Goal: Use online tool/utility: Utilize a website feature to perform a specific function

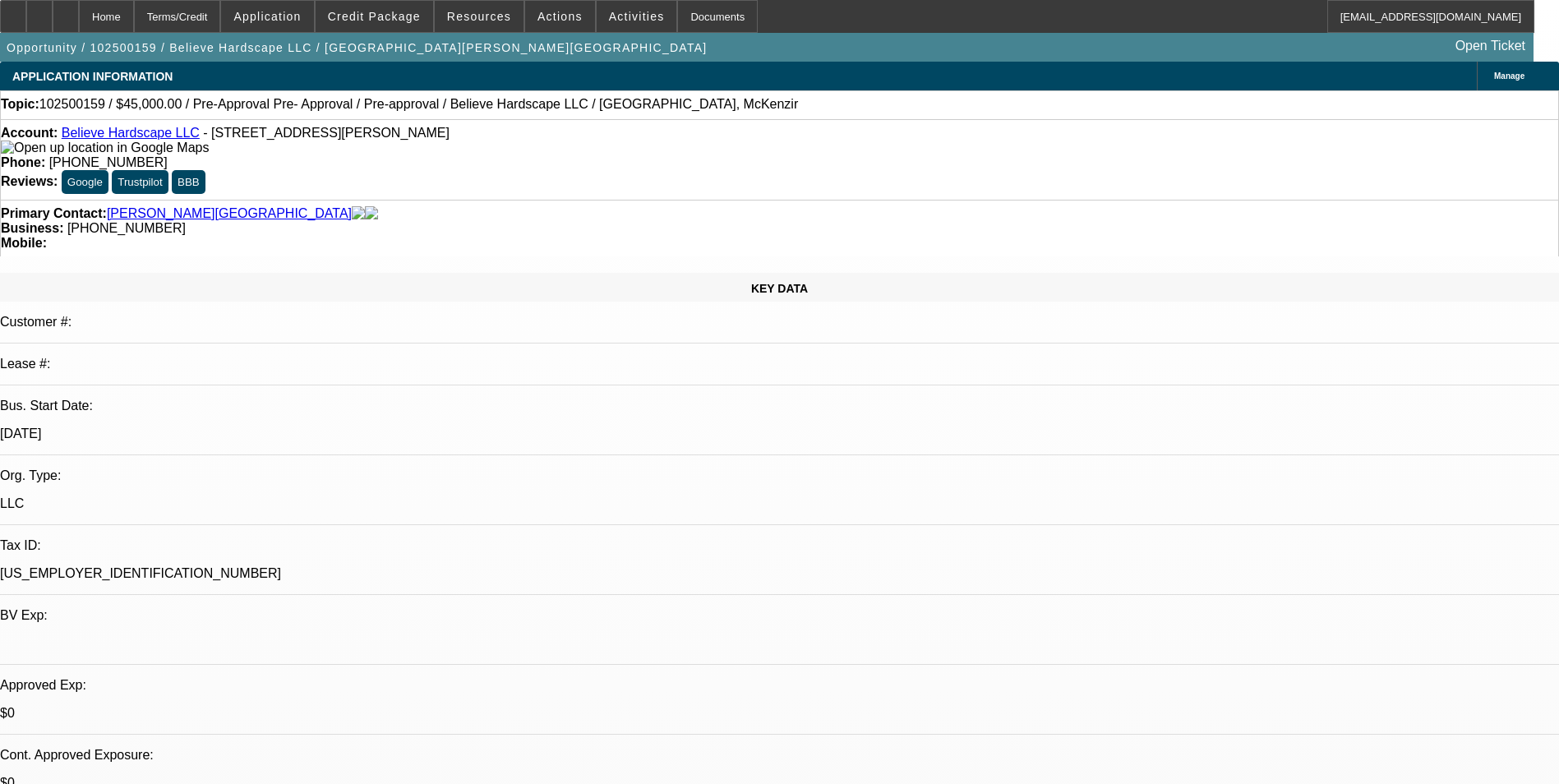
select select "0"
select select "0.1"
select select "0"
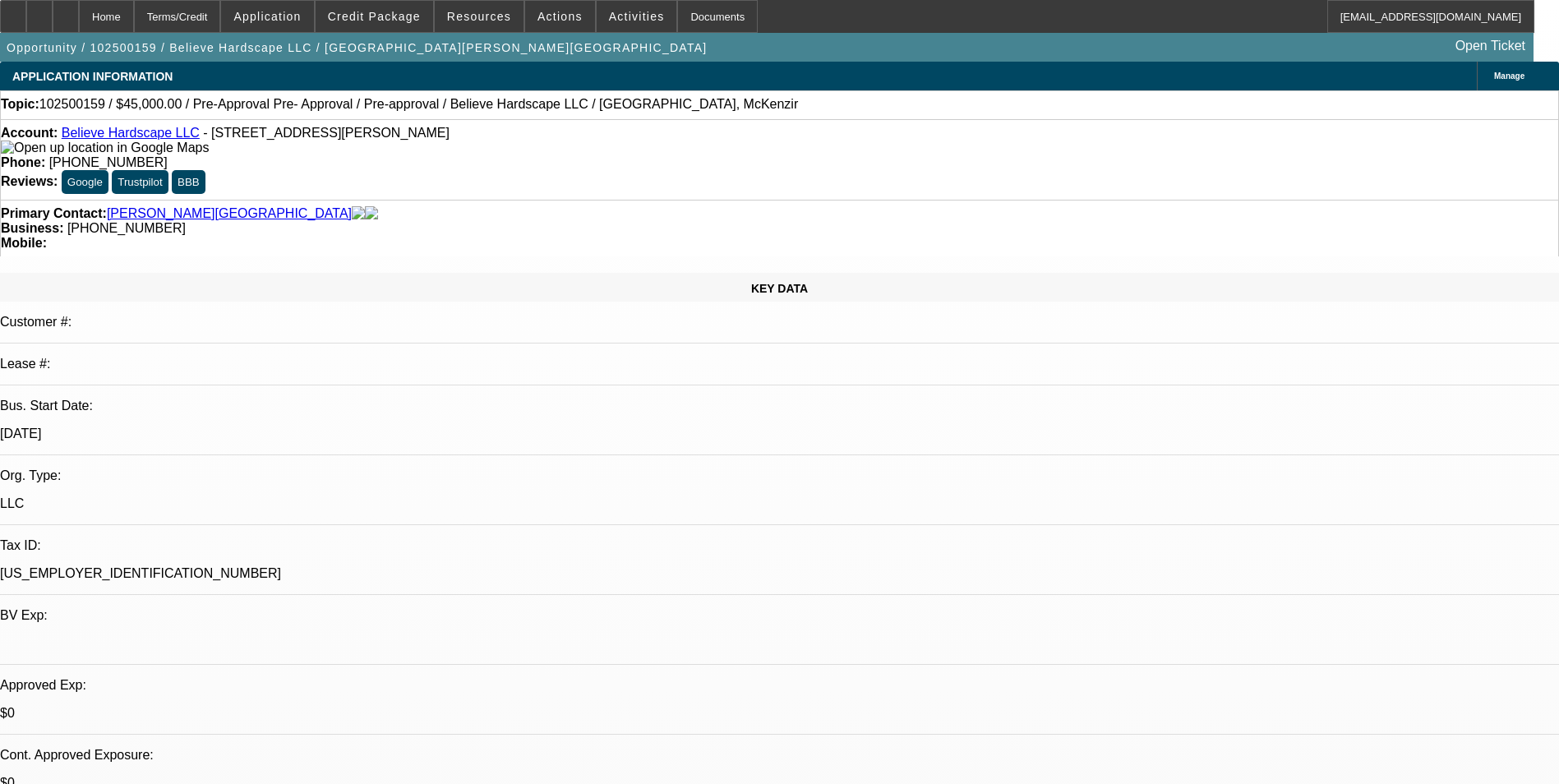
select select "0.1"
select select "1"
select select "4"
select select "1"
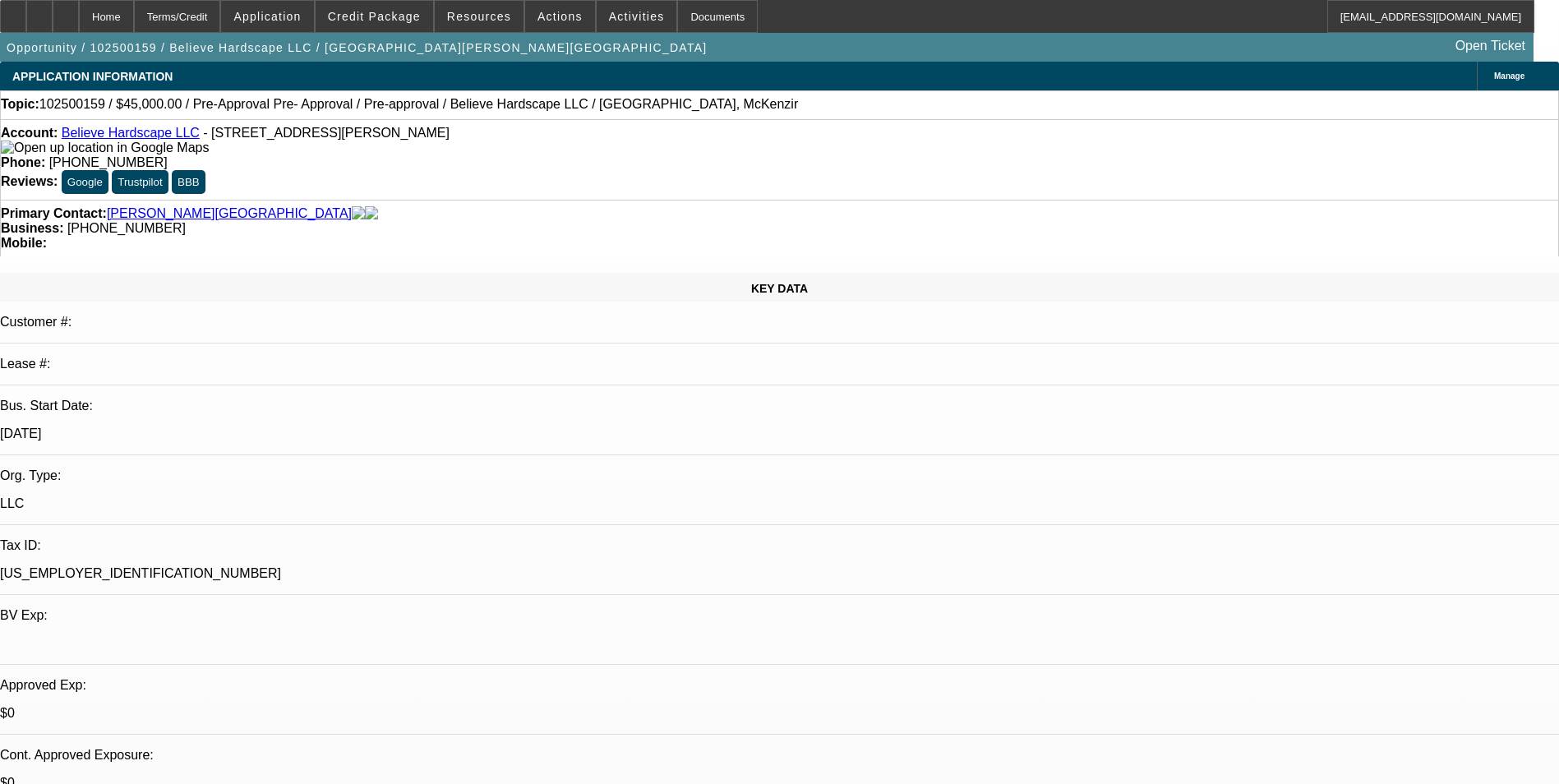
select select "1"
select select "4"
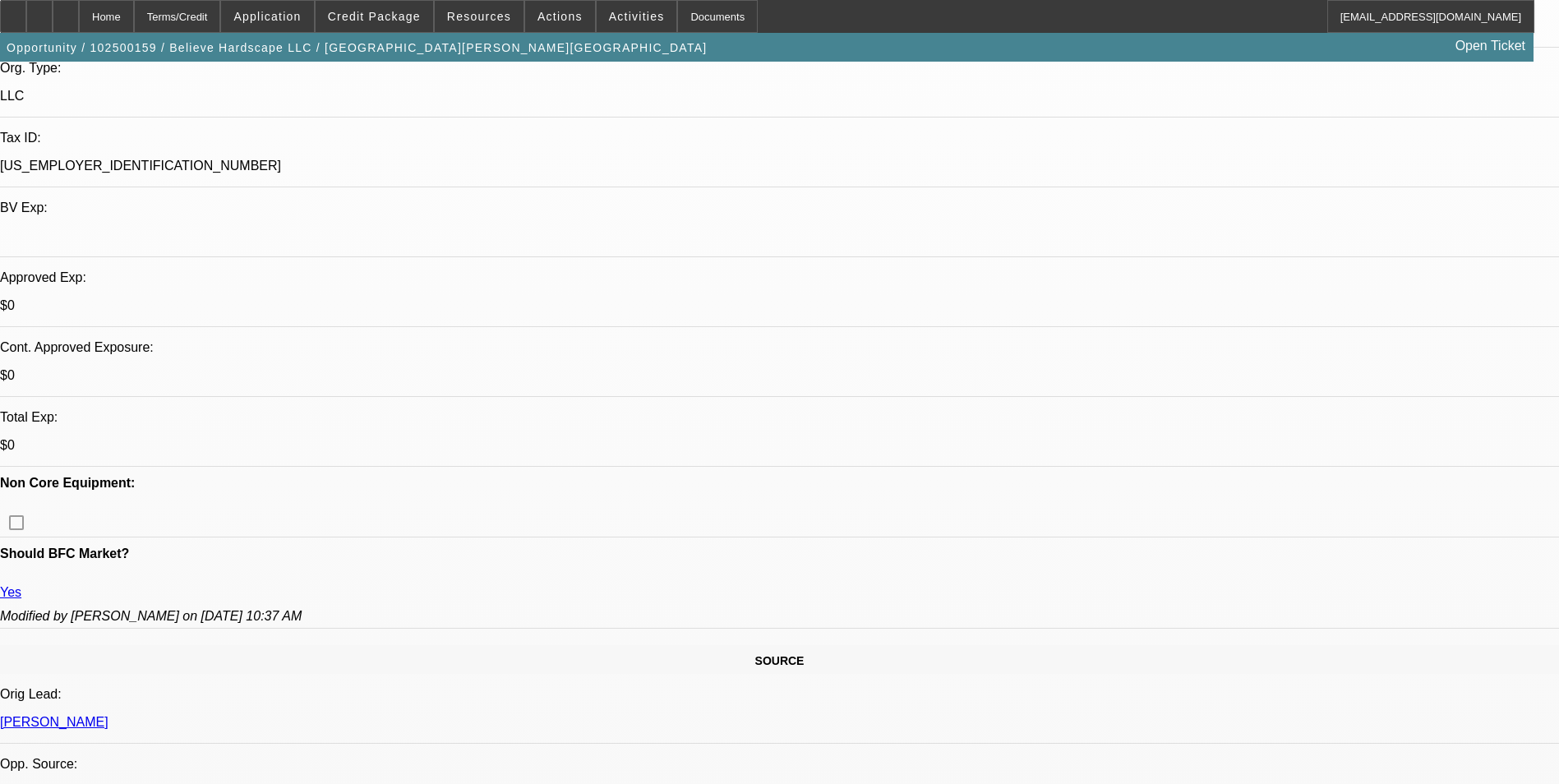
scroll to position [492, 0]
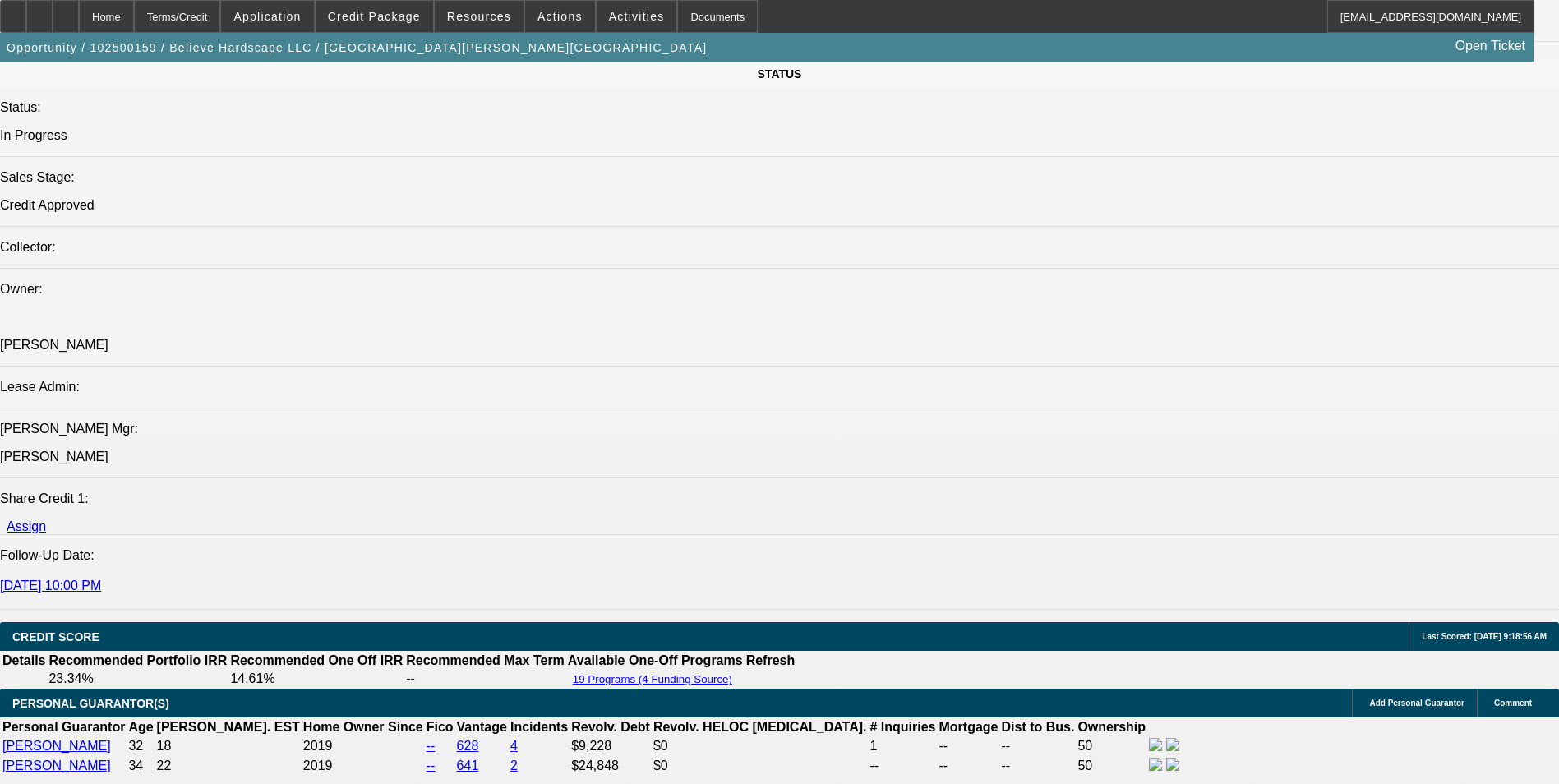
scroll to position [1643, 0]
